Goal: Find specific page/section: Find specific page/section

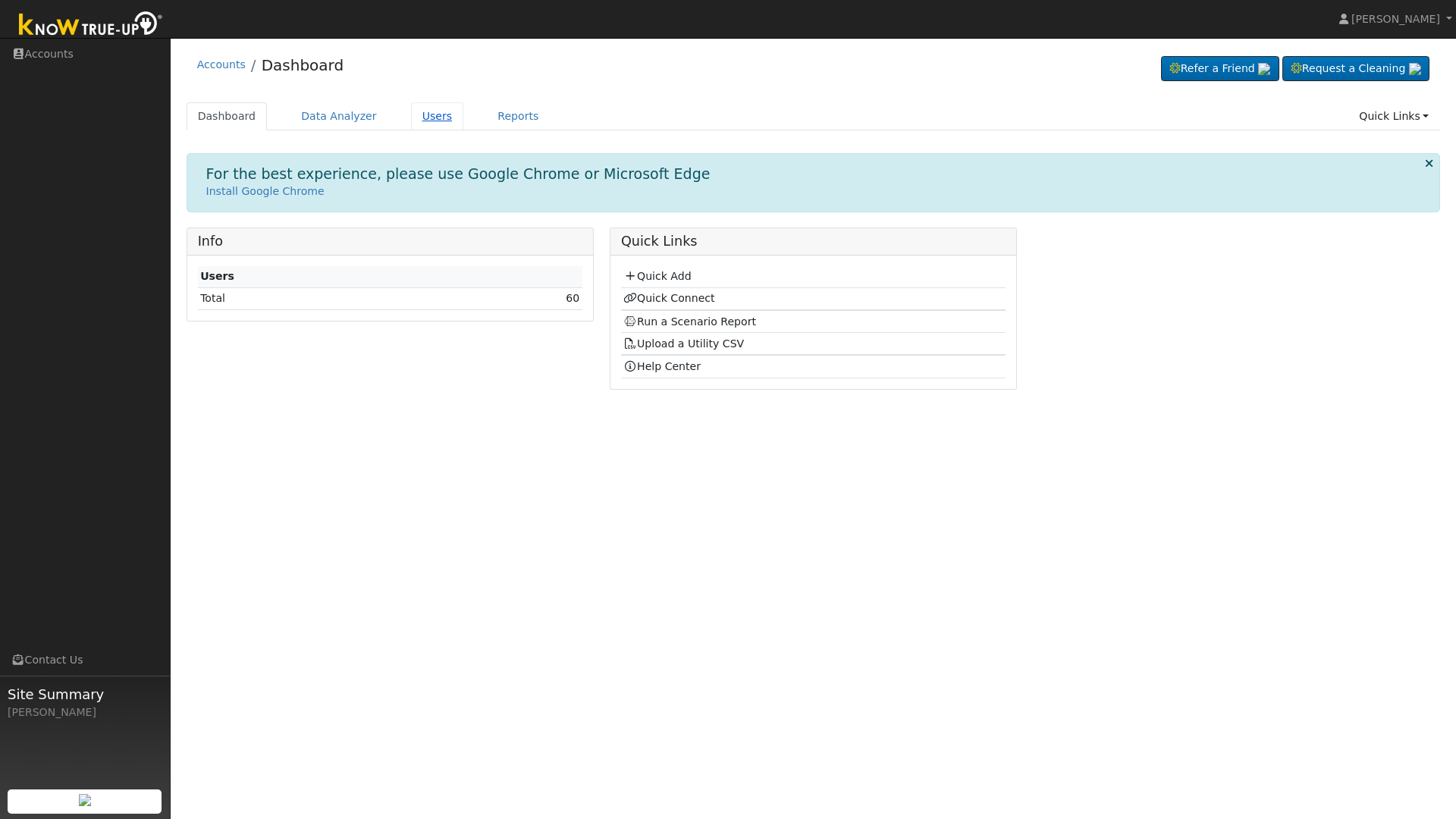
click at [436, 116] on link "Users" at bounding box center [438, 116] width 53 height 28
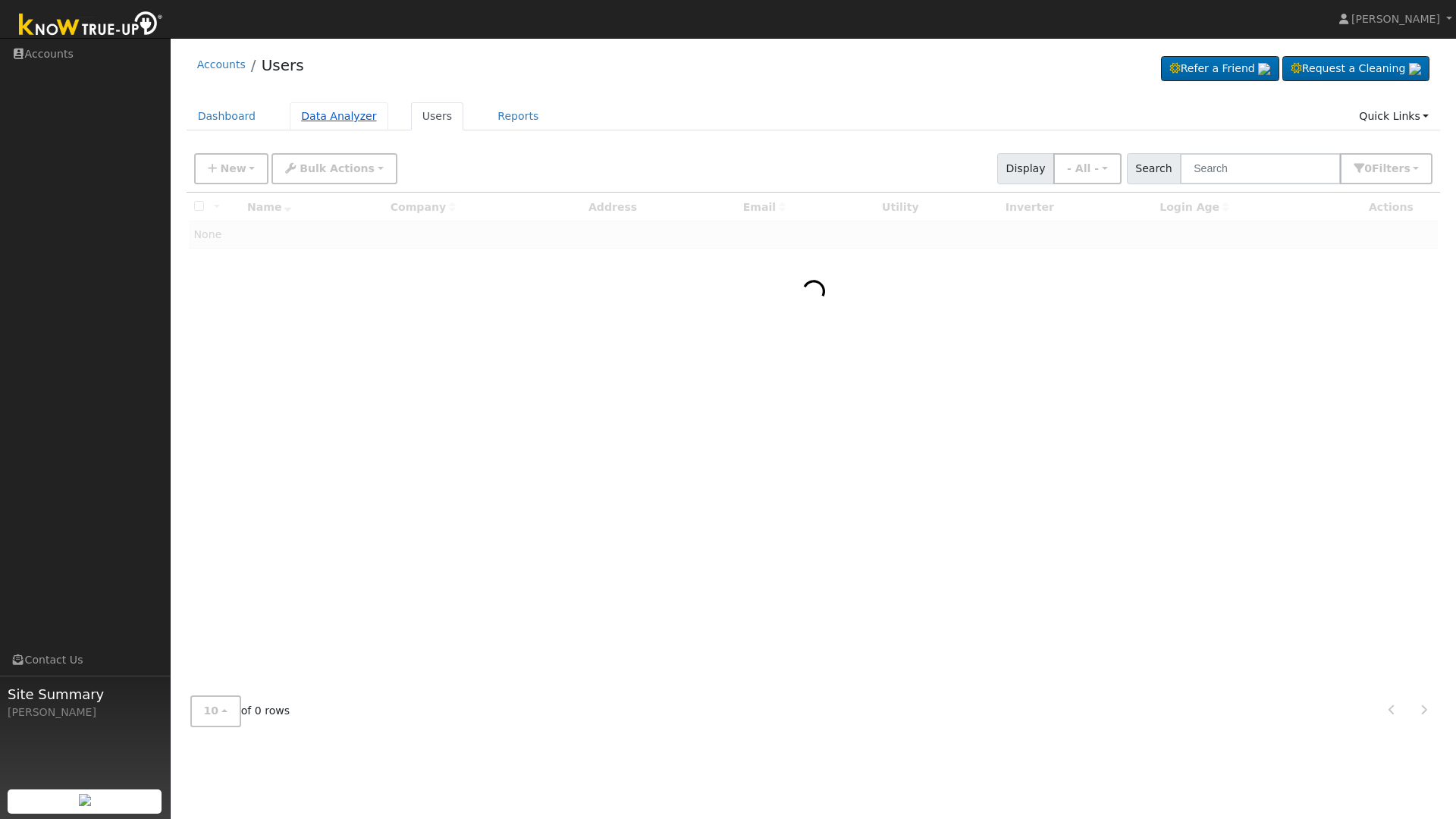
click at [355, 116] on link "Data Analyzer" at bounding box center [339, 116] width 99 height 28
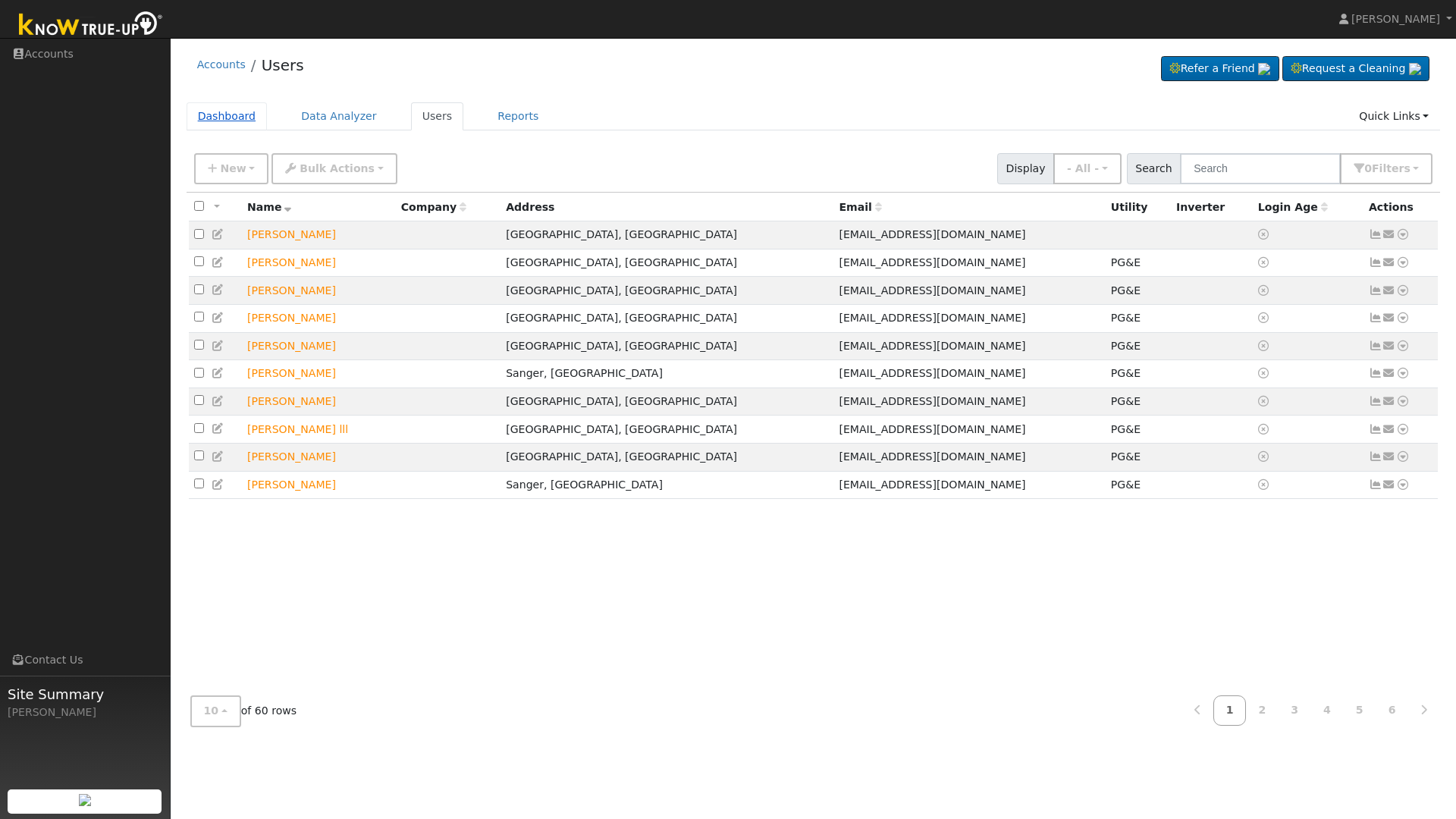
click at [231, 115] on link "Dashboard" at bounding box center [227, 116] width 81 height 28
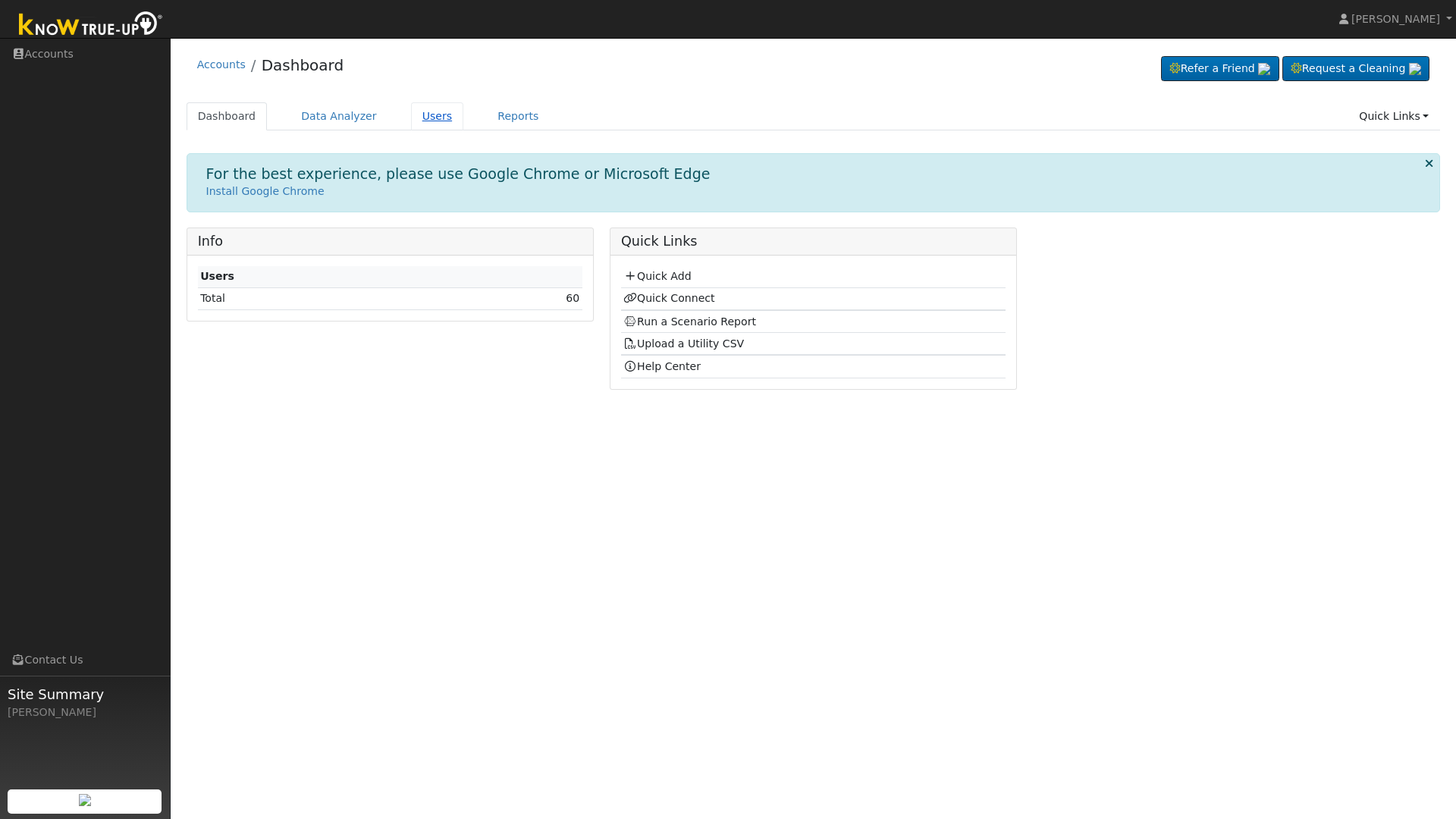
click at [435, 116] on link "Users" at bounding box center [438, 116] width 53 height 28
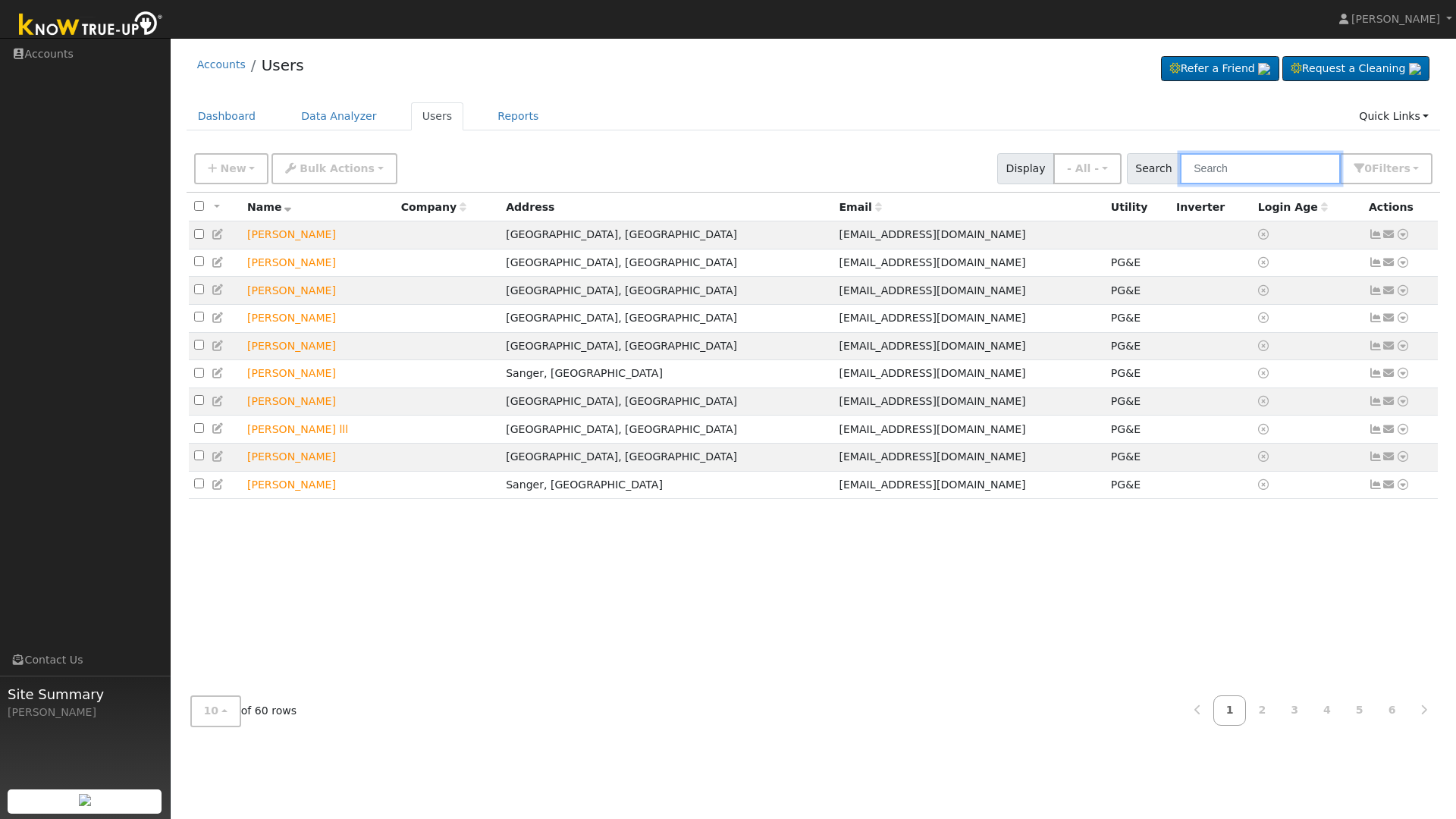
click at [1259, 167] on input "text" at bounding box center [1260, 168] width 161 height 31
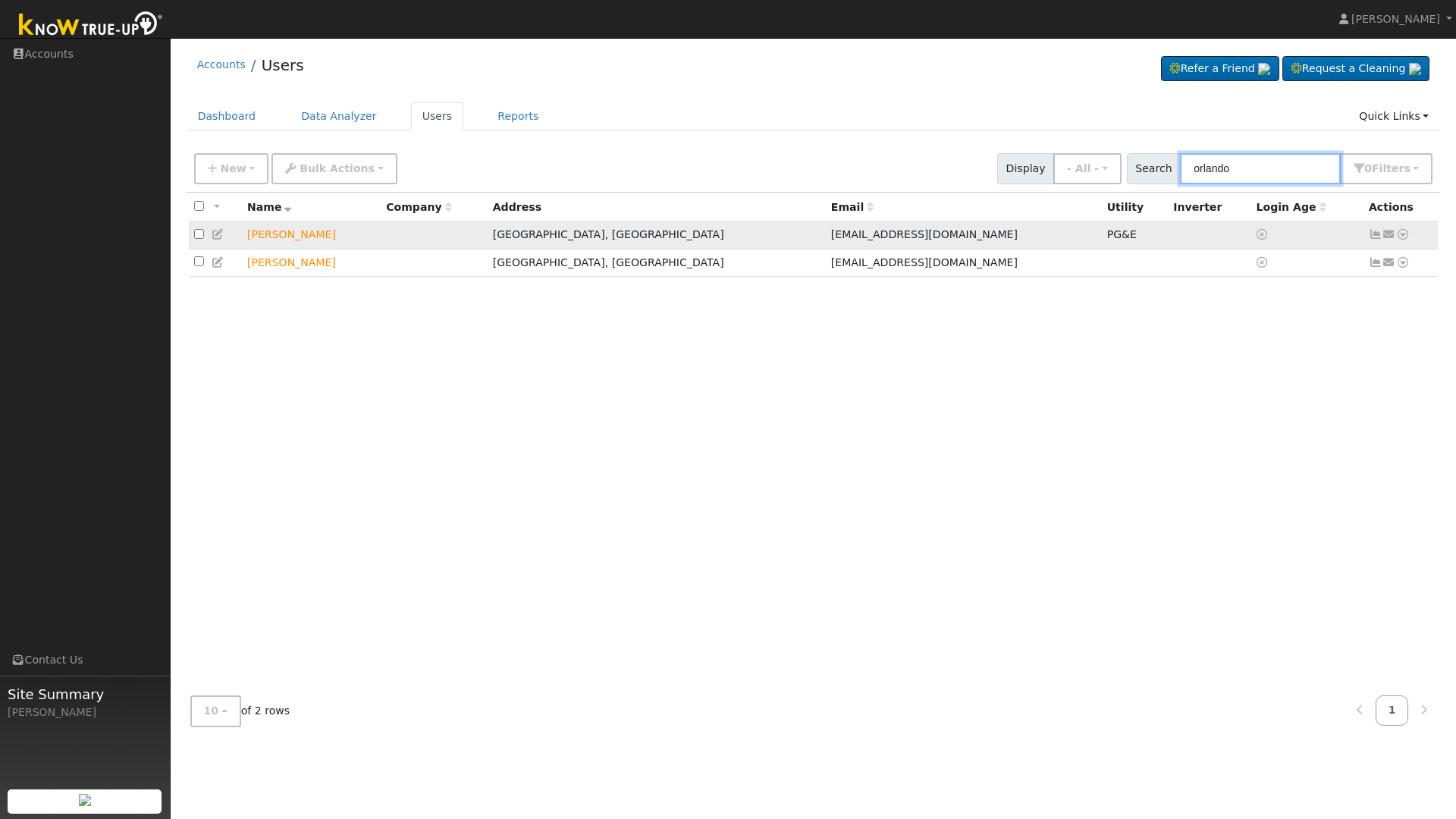
type input "orlando"
click at [304, 235] on td "[PERSON_NAME]" at bounding box center [311, 235] width 139 height 28
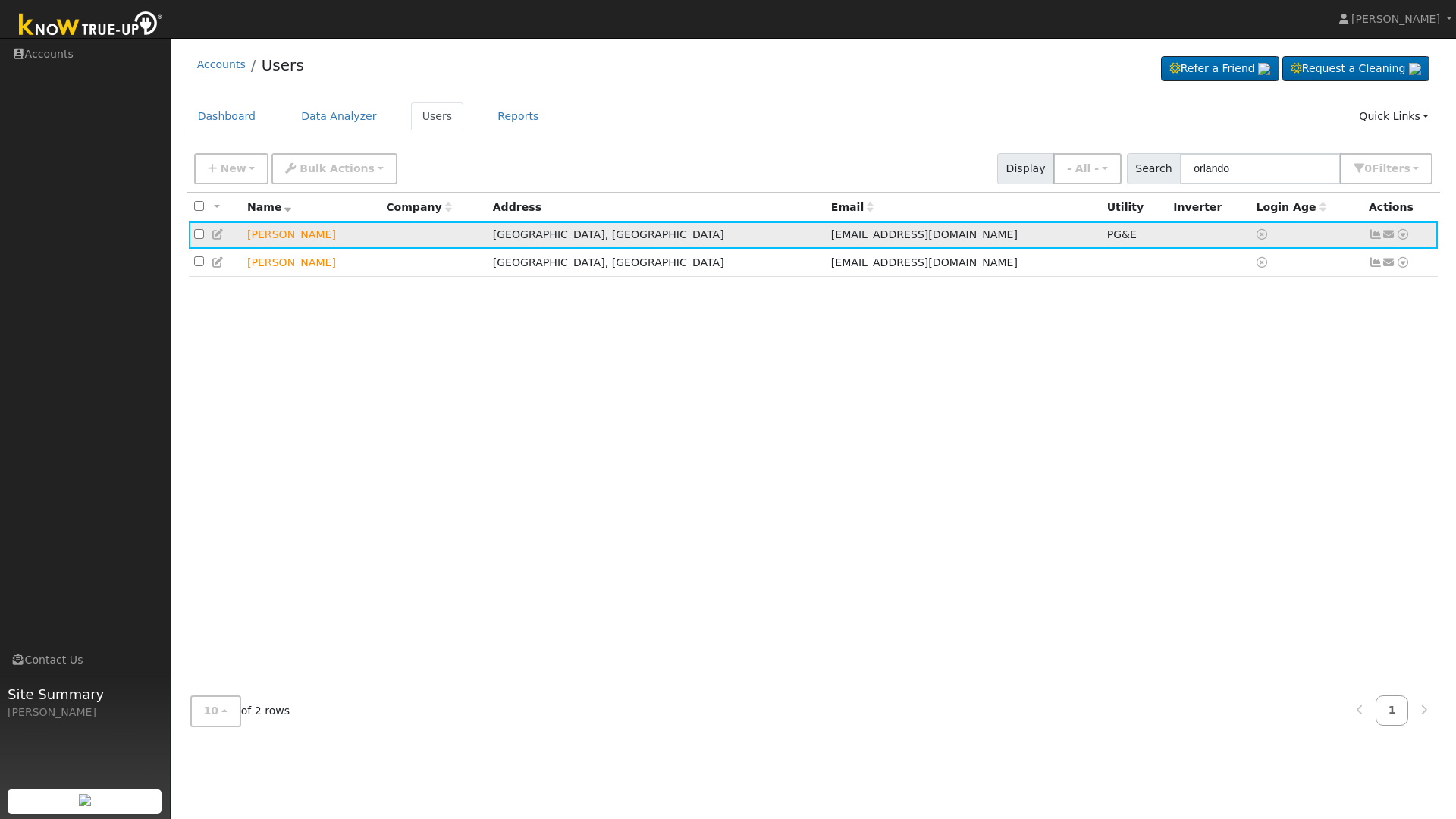
click at [1406, 232] on icon at bounding box center [1403, 234] width 14 height 11
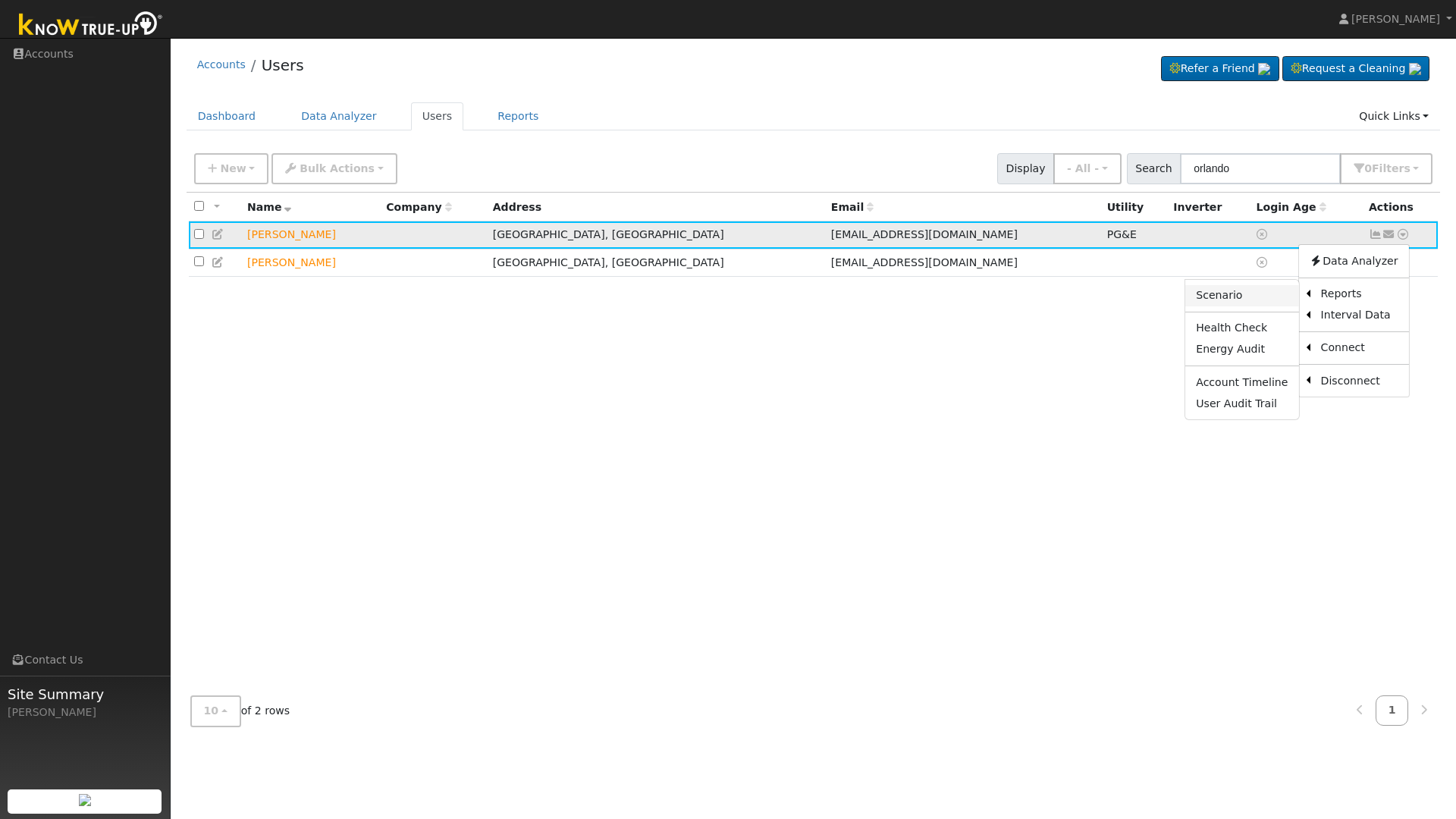
click at [1274, 297] on link "Scenario" at bounding box center [1241, 296] width 113 height 21
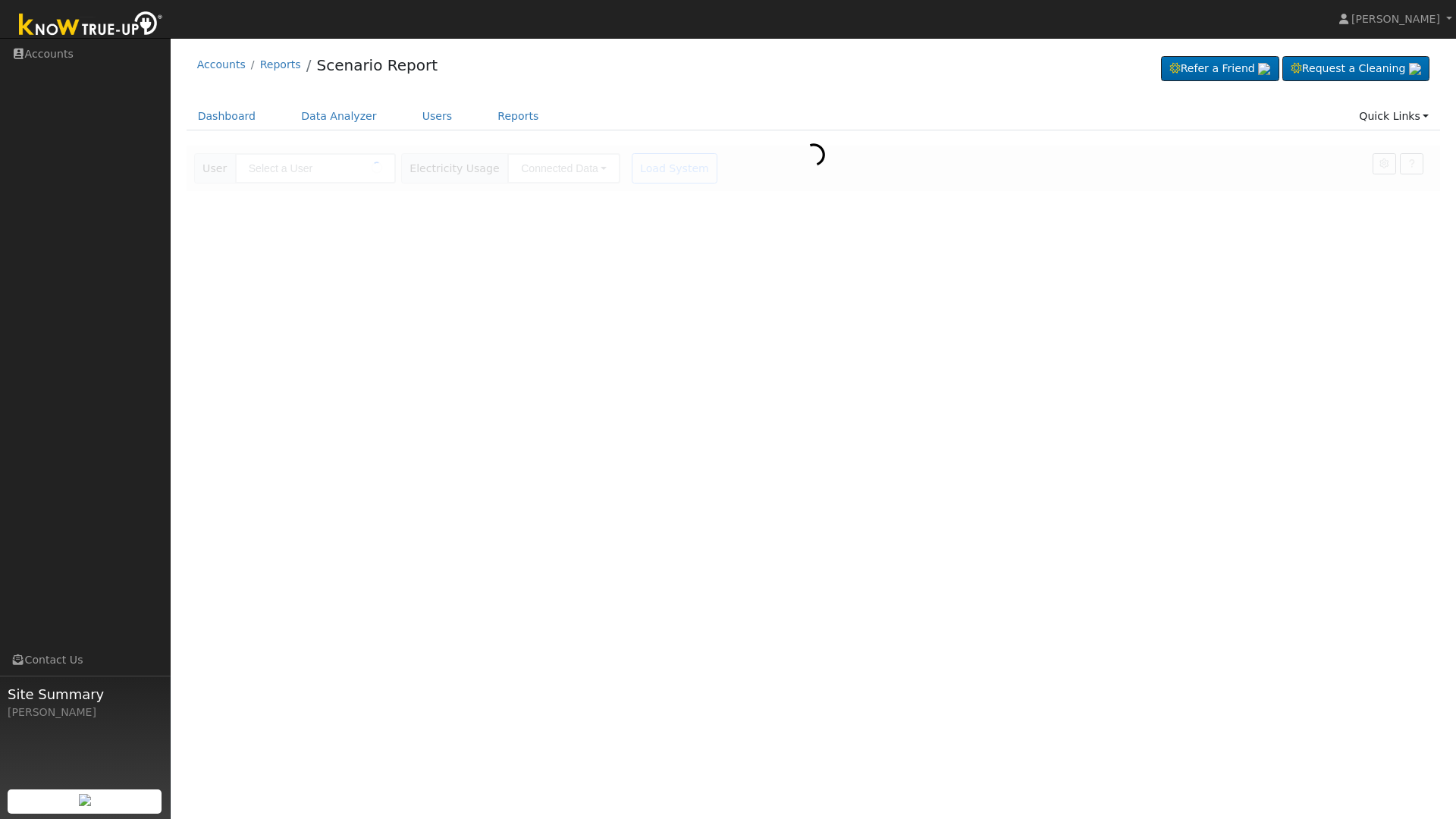
type input "[PERSON_NAME]"
